Goal: Information Seeking & Learning: Learn about a topic

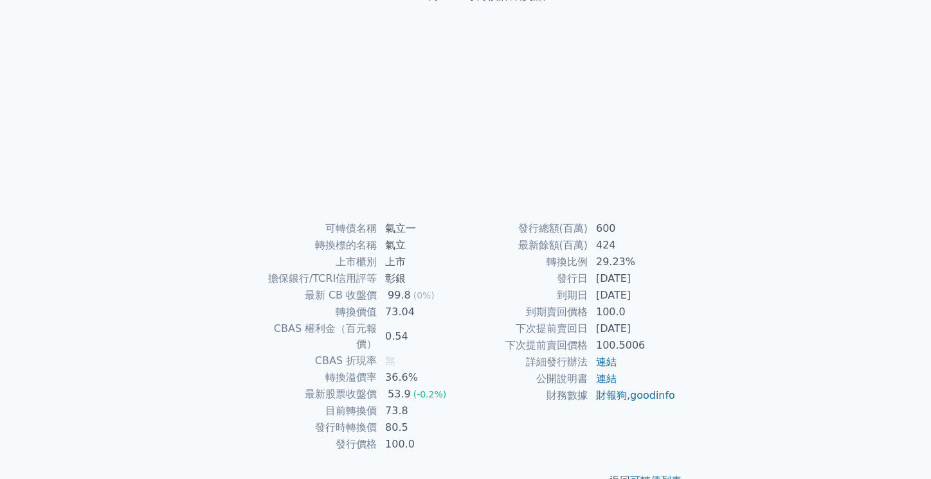
scroll to position [116, 0]
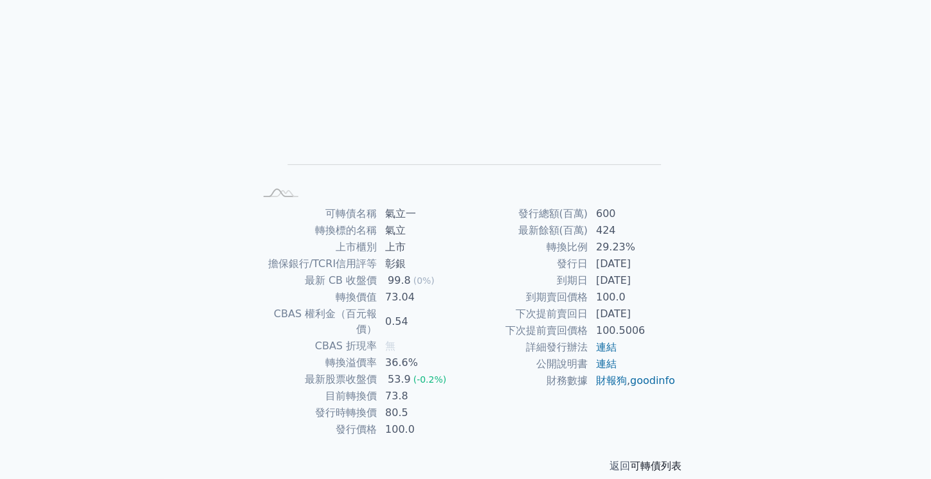
click at [659, 460] on link "可轉債列表" at bounding box center [655, 466] width 51 height 12
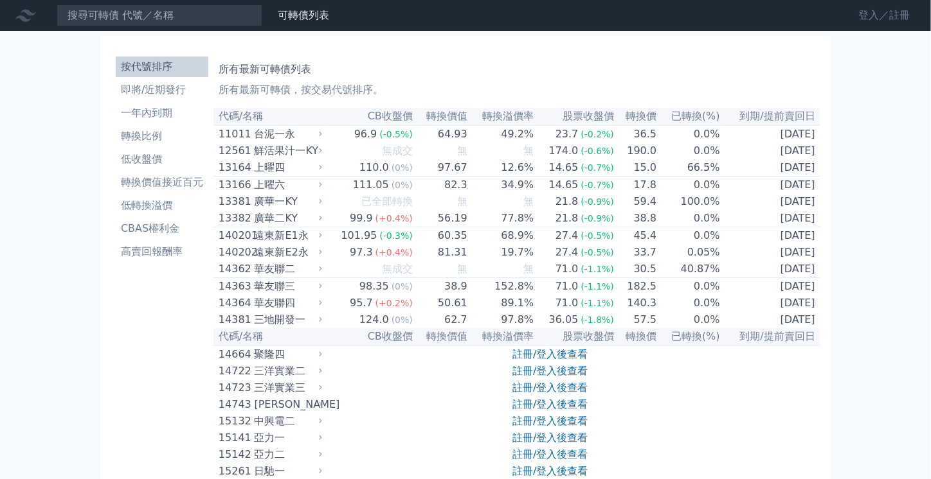
click at [875, 16] on link "登入／註冊" at bounding box center [884, 15] width 72 height 21
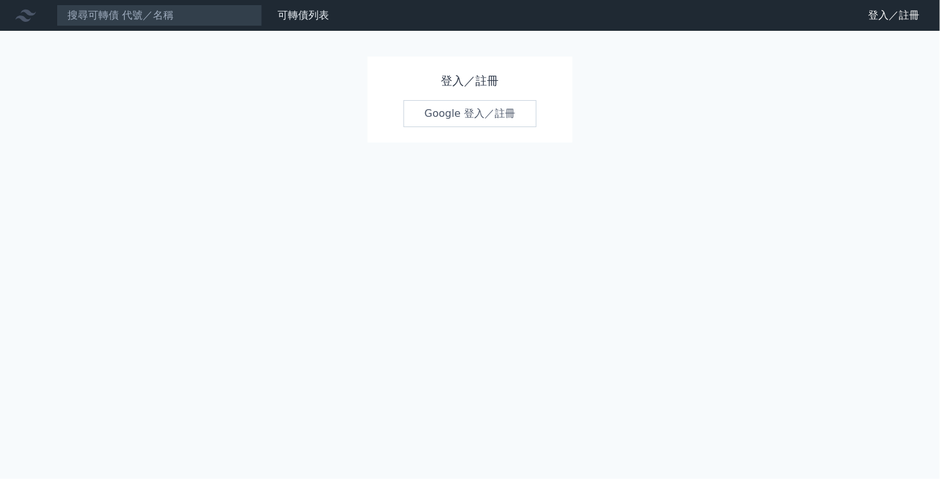
click at [491, 118] on link "Google 登入／註冊" at bounding box center [471, 113] width 134 height 27
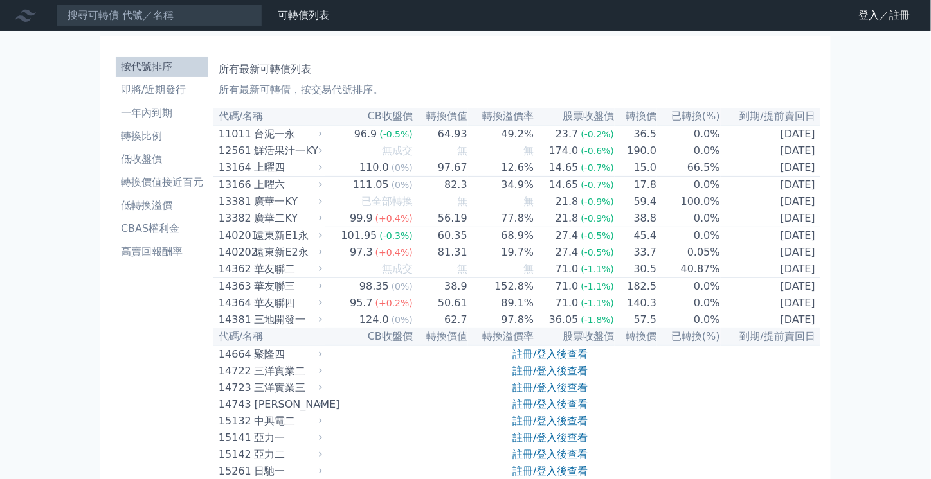
scroll to position [116, 0]
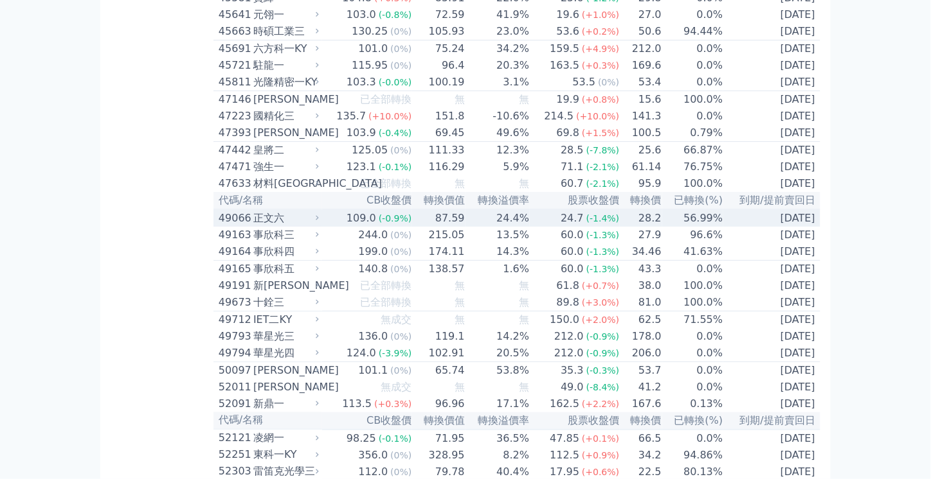
scroll to position [3663, 0]
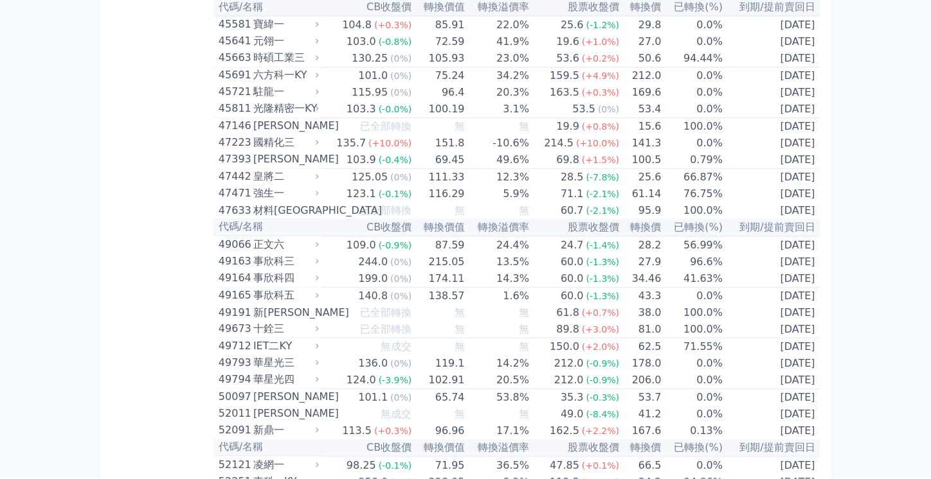
scroll to position [4049, 0]
